Goal: Navigation & Orientation: Find specific page/section

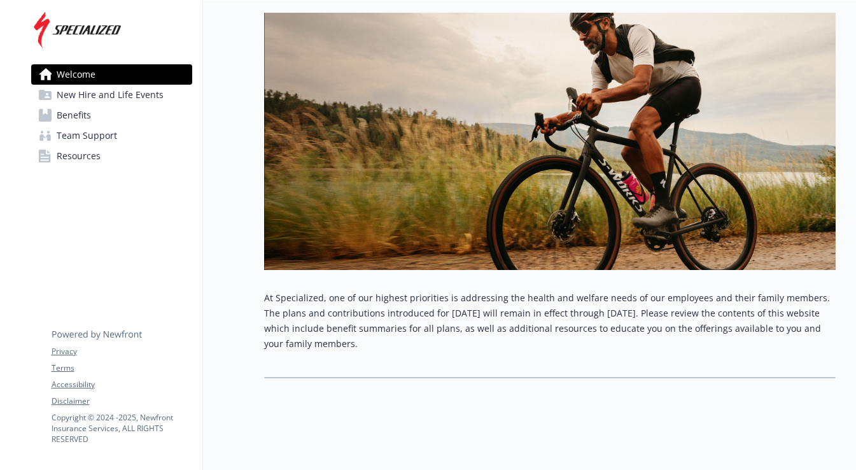
click at [133, 93] on span "New Hire and Life Events" at bounding box center [110, 95] width 107 height 20
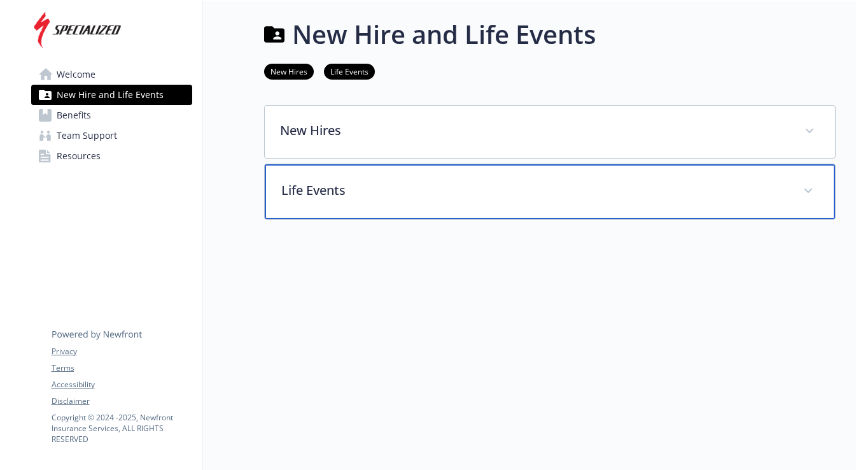
click at [306, 181] on p "Life Events" at bounding box center [534, 190] width 507 height 19
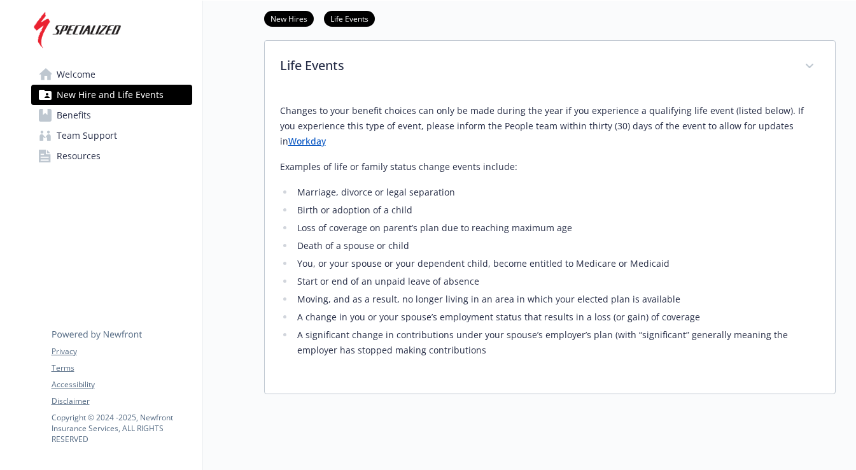
click at [119, 113] on link "Benefits" at bounding box center [111, 115] width 161 height 20
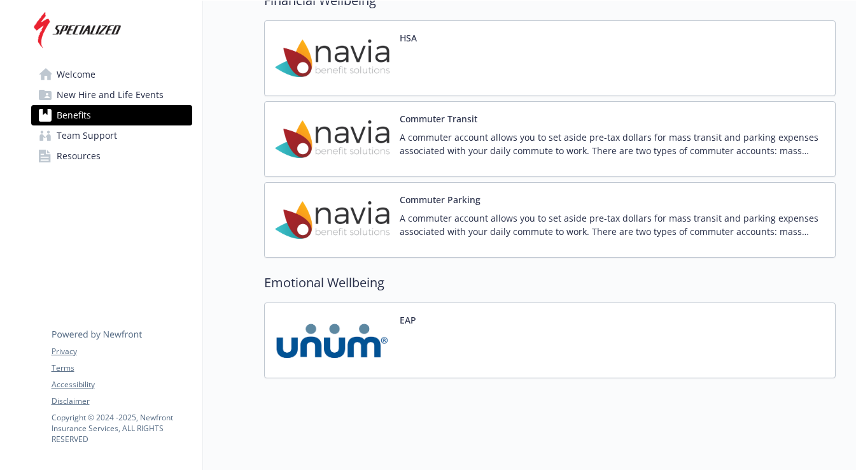
click at [97, 141] on span "Team Support" at bounding box center [87, 135] width 60 height 20
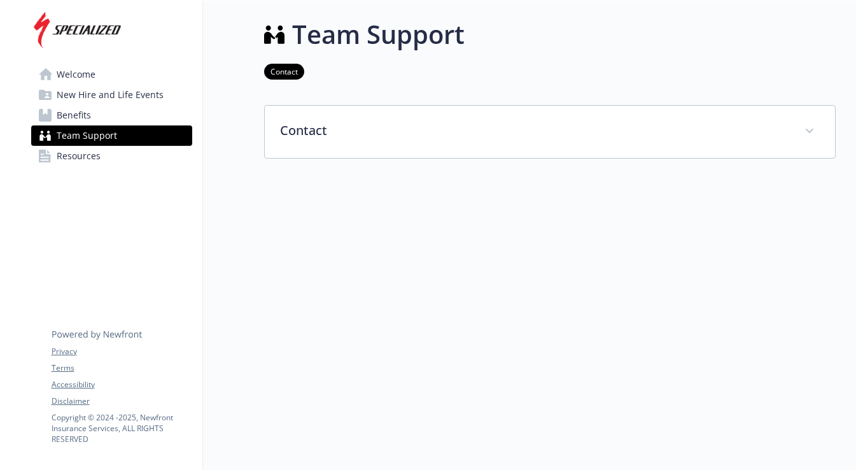
scroll to position [1, 0]
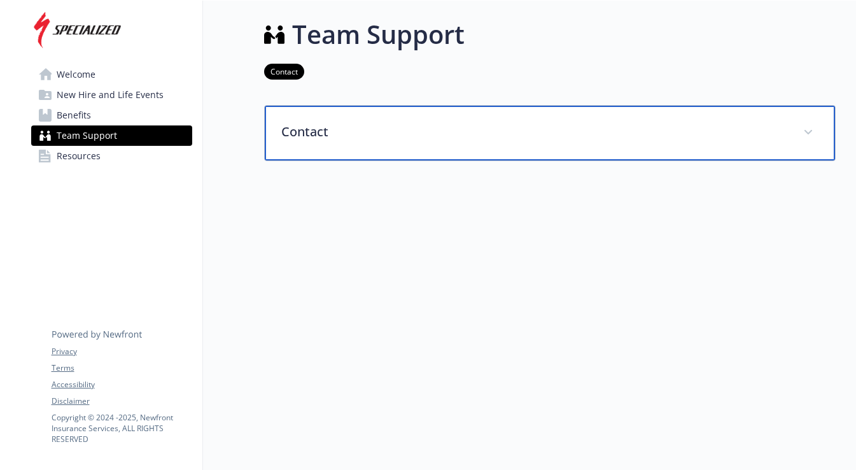
click at [363, 139] on p "Contact" at bounding box center [534, 131] width 507 height 19
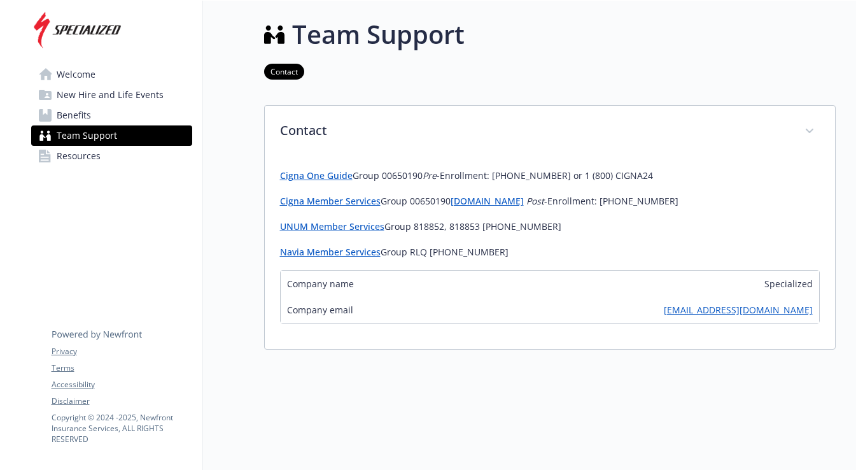
click at [96, 159] on span "Resources" at bounding box center [79, 156] width 44 height 20
